Goal: Task Accomplishment & Management: Manage account settings

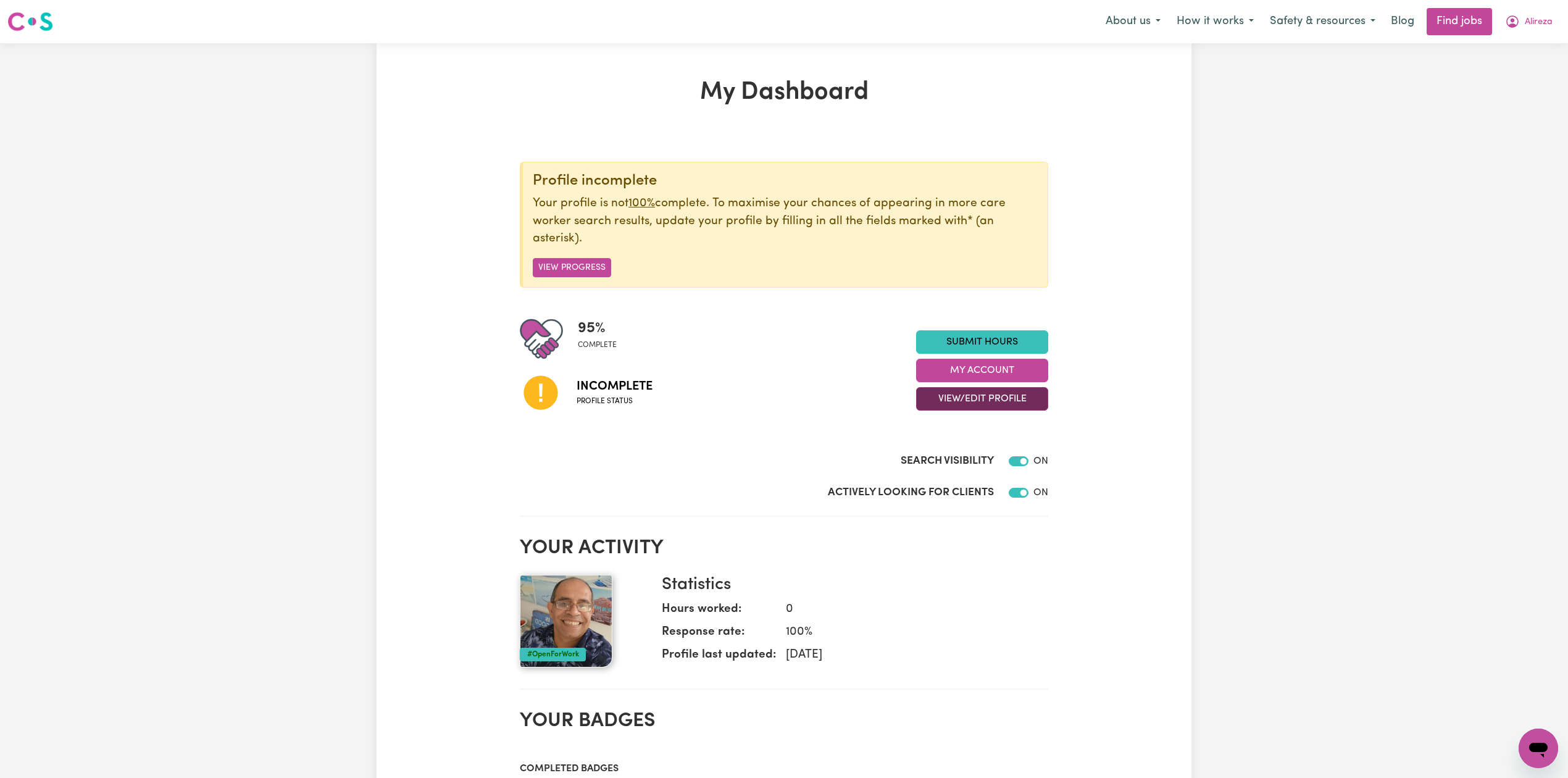
click at [992, 393] on button "View/Edit Profile" at bounding box center [981, 398] width 132 height 23
click at [939, 452] on link "Edit Profile" at bounding box center [974, 456] width 115 height 25
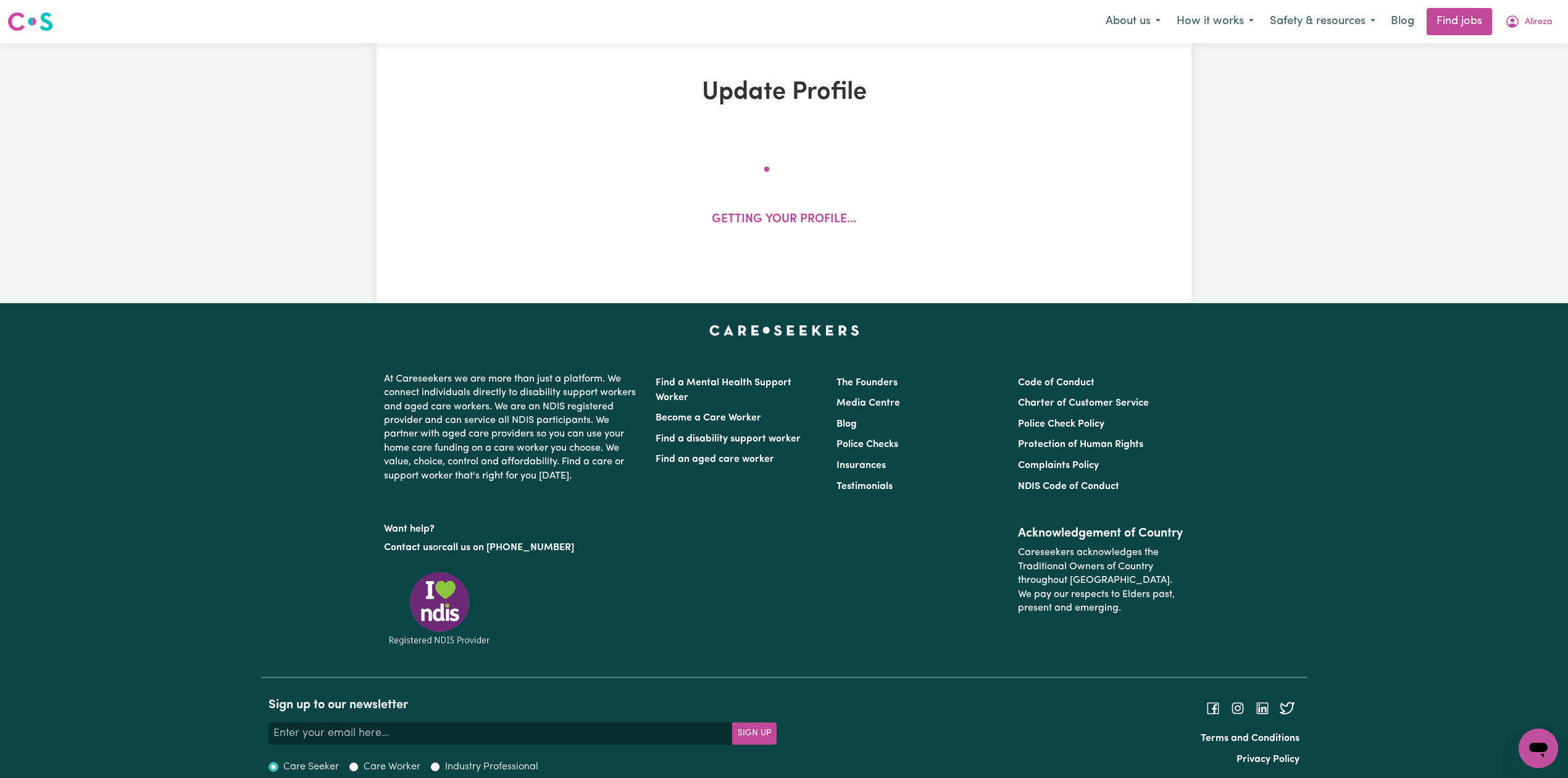
select select "[DEMOGRAPHIC_DATA]"
select select "[DEMOGRAPHIC_DATA] Citizen"
select select "Studying a healthcare related degree or qualification"
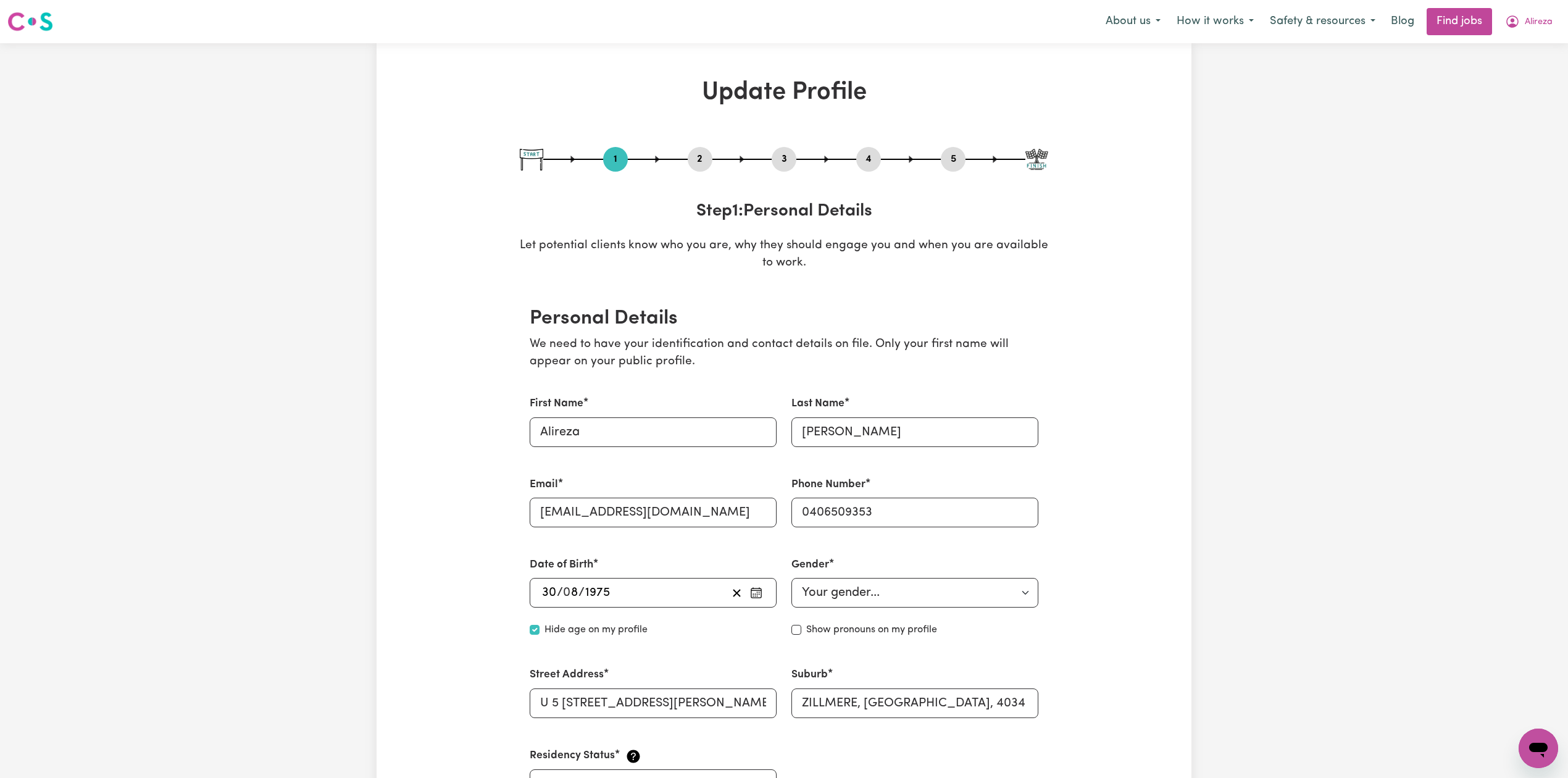
click at [691, 163] on button "2" at bounding box center [699, 159] width 25 height 16
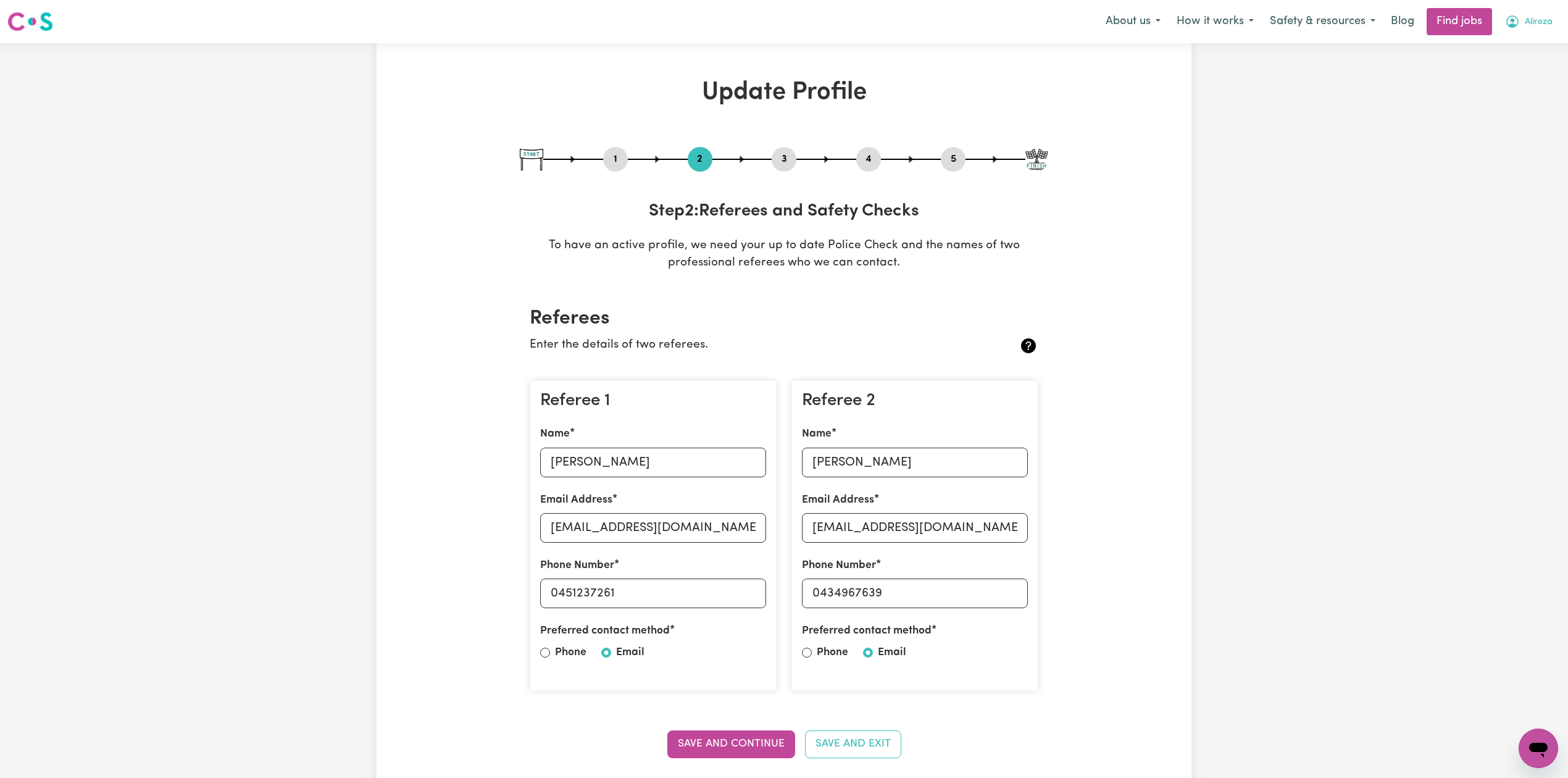
drag, startPoint x: 1515, startPoint y: 13, endPoint x: 1513, endPoint y: 34, distance: 21.1
click at [1517, 13] on button "Alireza" at bounding box center [1528, 21] width 64 height 26
click at [1485, 87] on link "Logout" at bounding box center [1511, 94] width 98 height 23
